Goal: Task Accomplishment & Management: Manage account settings

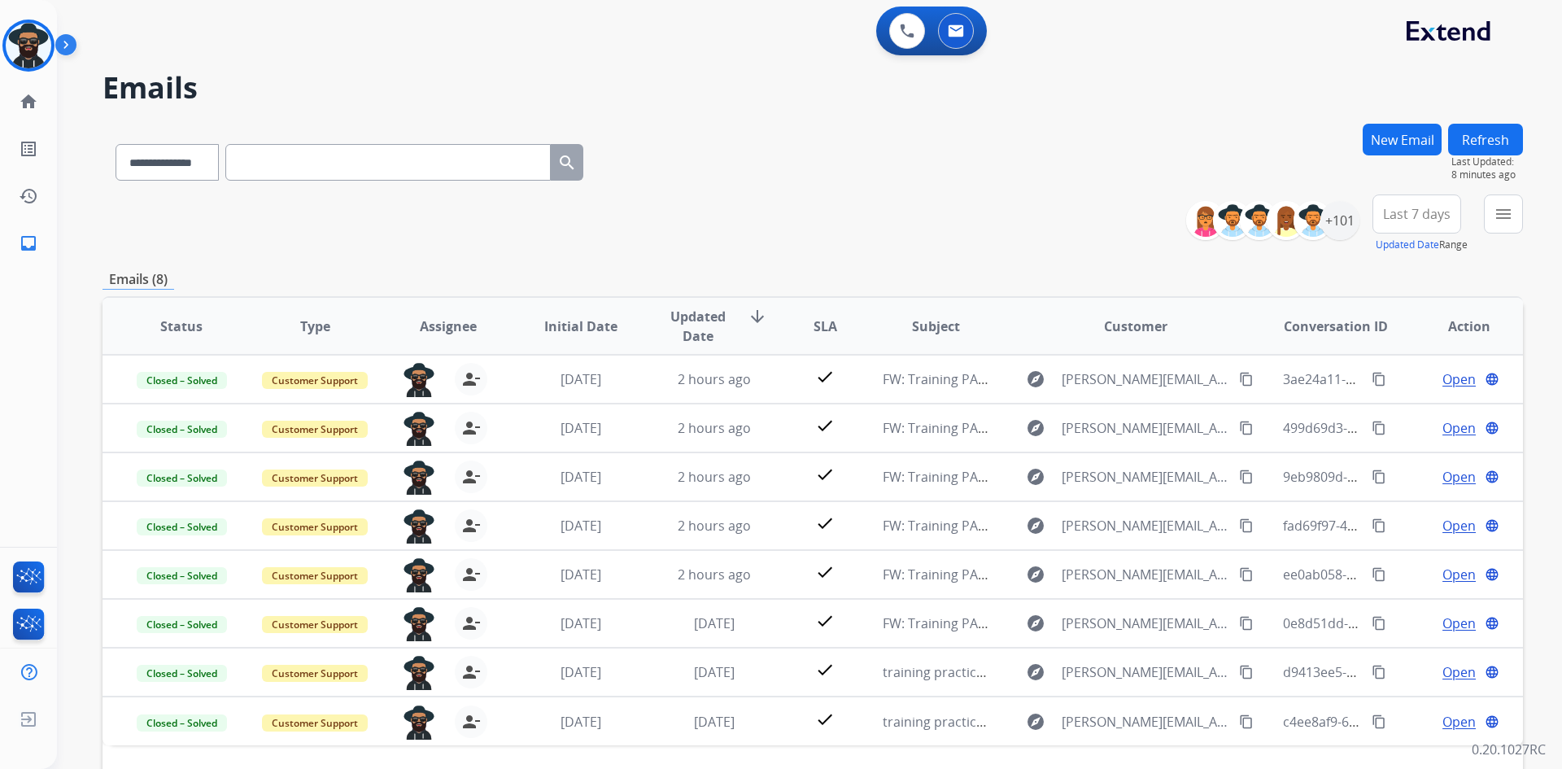
select select "**********"
click at [24, 40] on img at bounding box center [29, 46] width 46 height 46
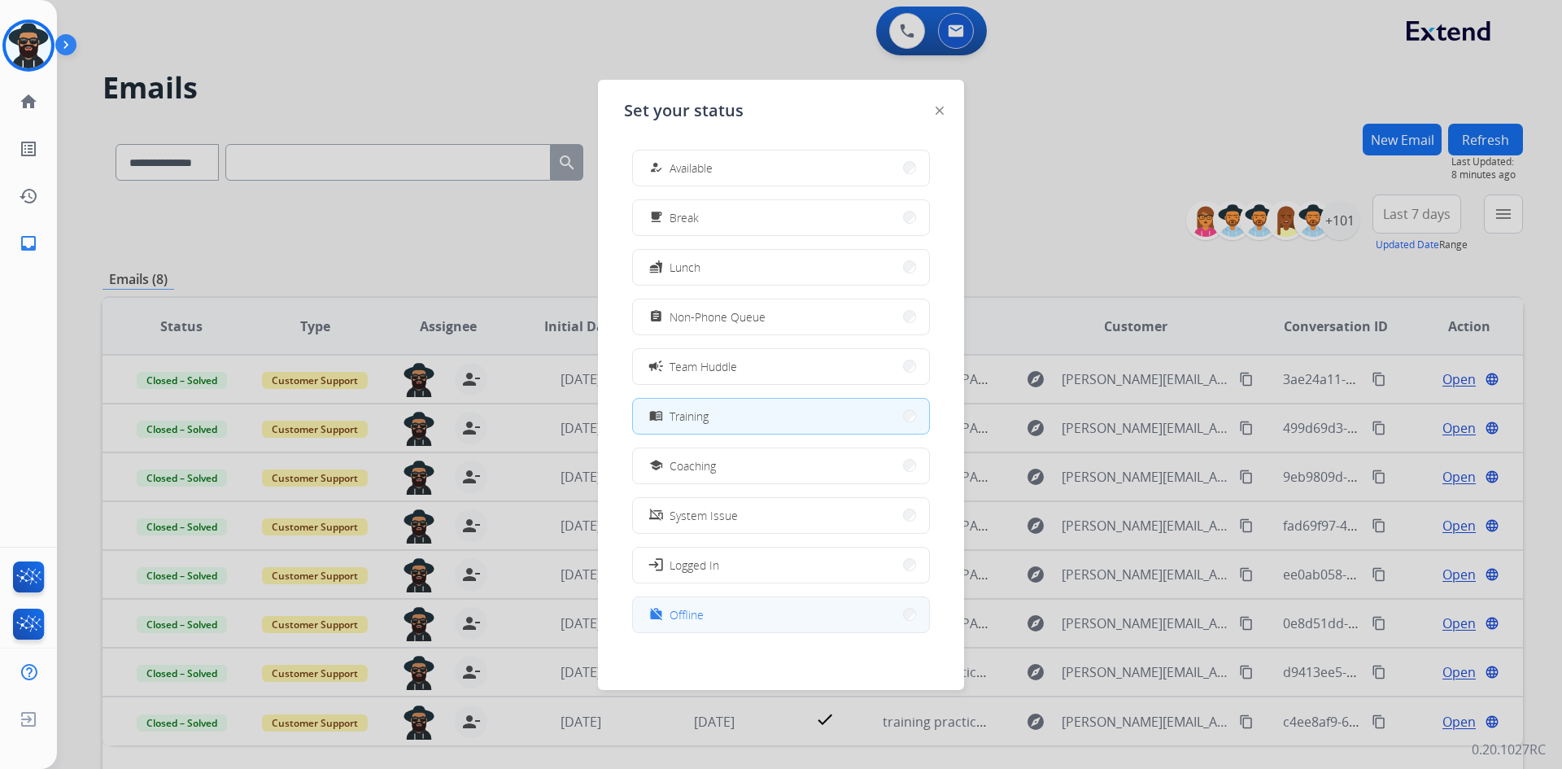
click at [677, 609] on span "Offline" at bounding box center [687, 614] width 34 height 17
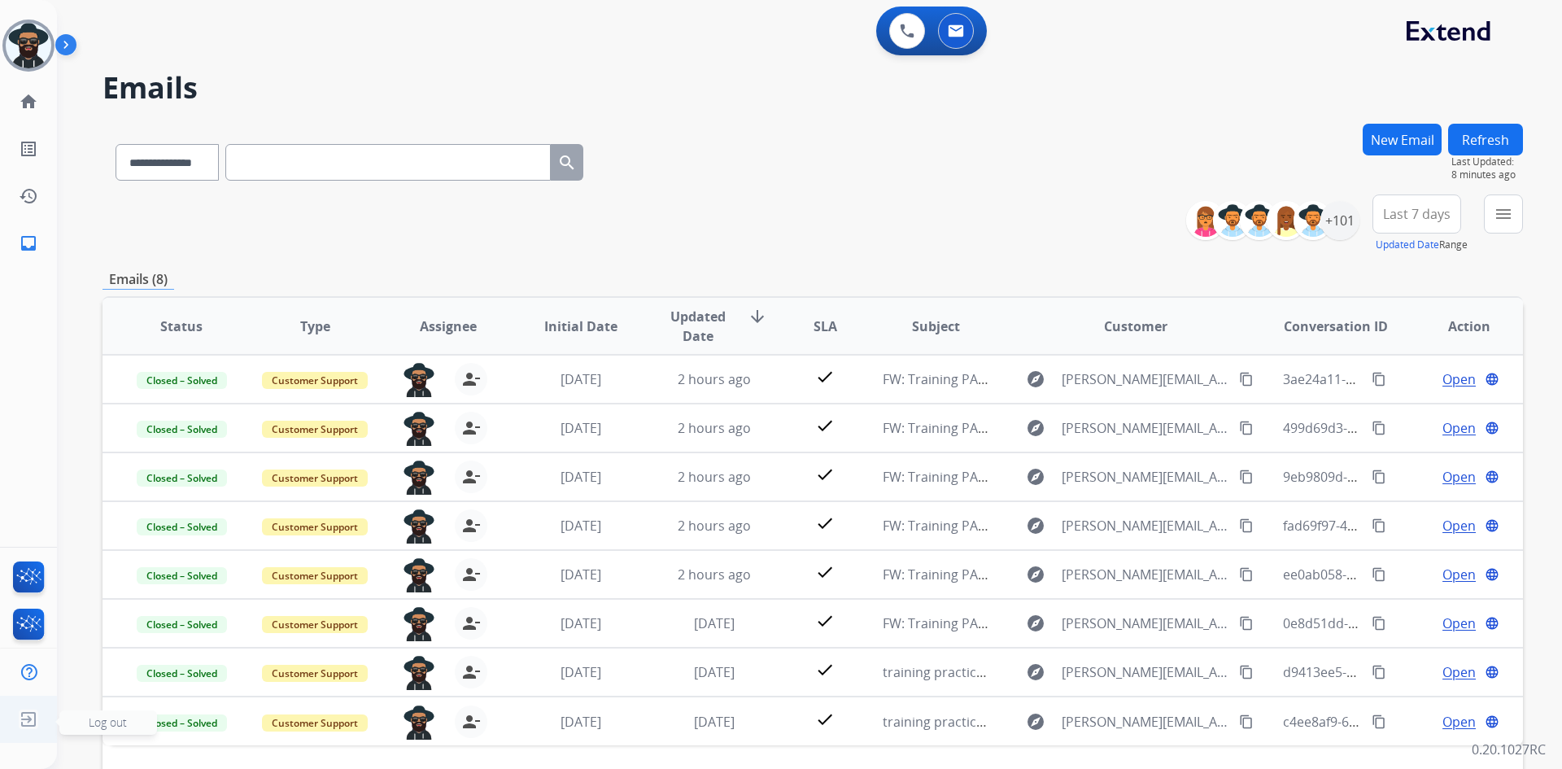
click at [27, 716] on img at bounding box center [28, 719] width 29 height 31
